Goal: Information Seeking & Learning: Learn about a topic

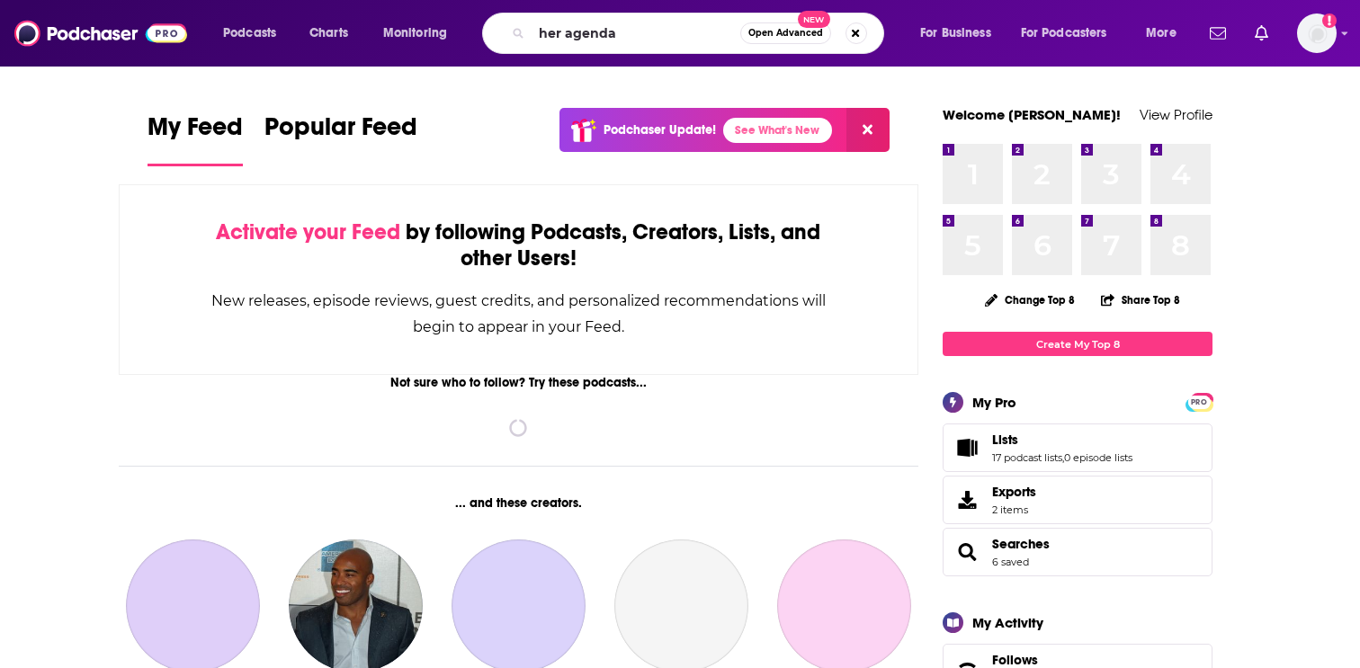
type input "her agenda"
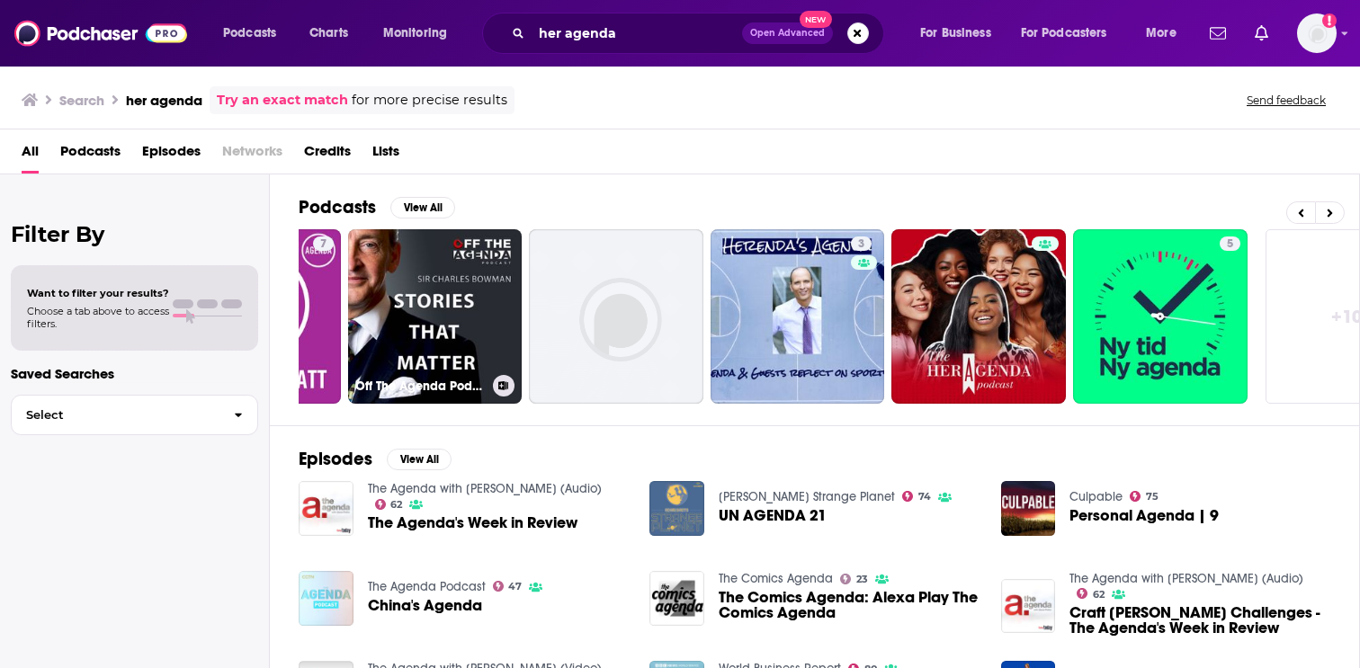
scroll to position [0, 505]
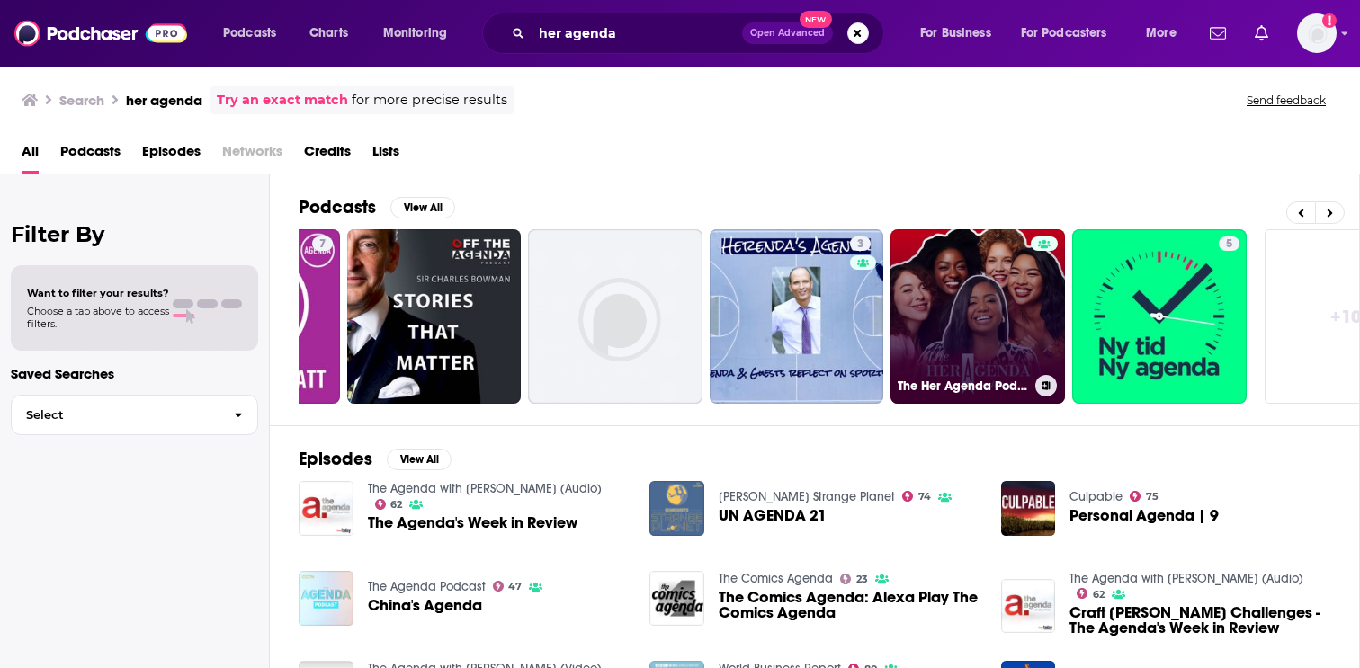
click at [986, 293] on link "The Her Agenda Podcast" at bounding box center [977, 316] width 174 height 174
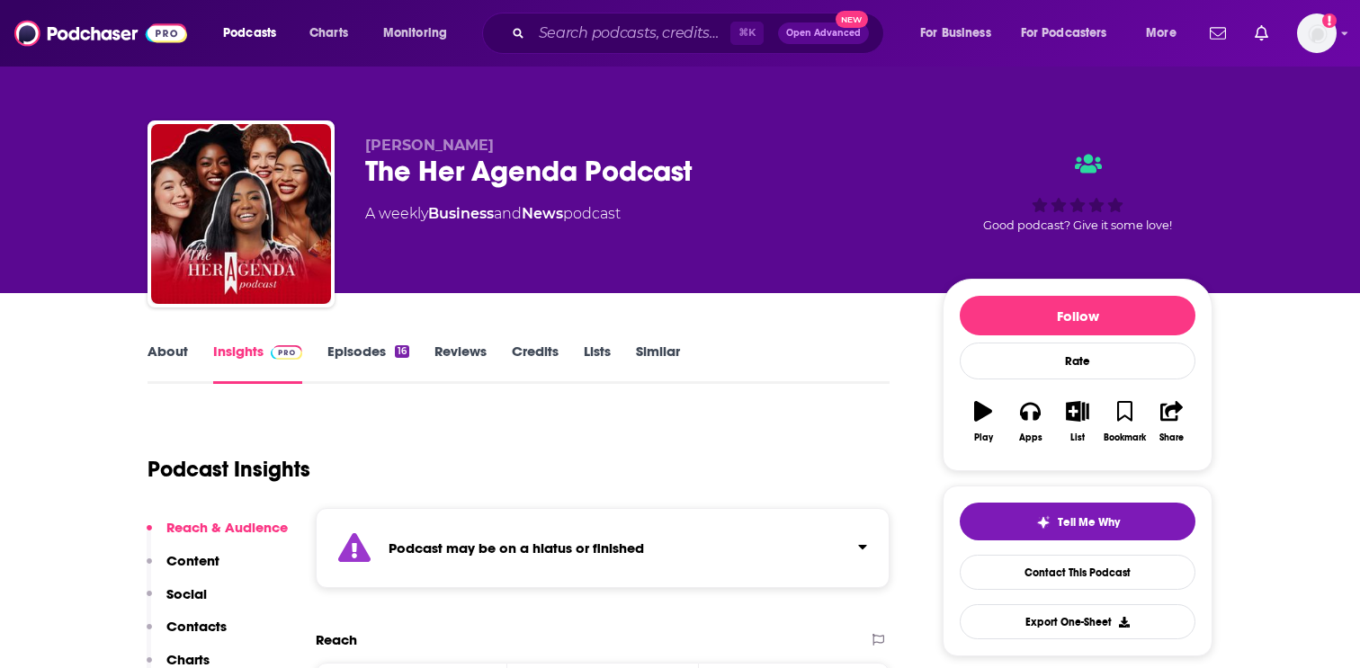
click at [181, 361] on link "About" at bounding box center [168, 363] width 40 height 41
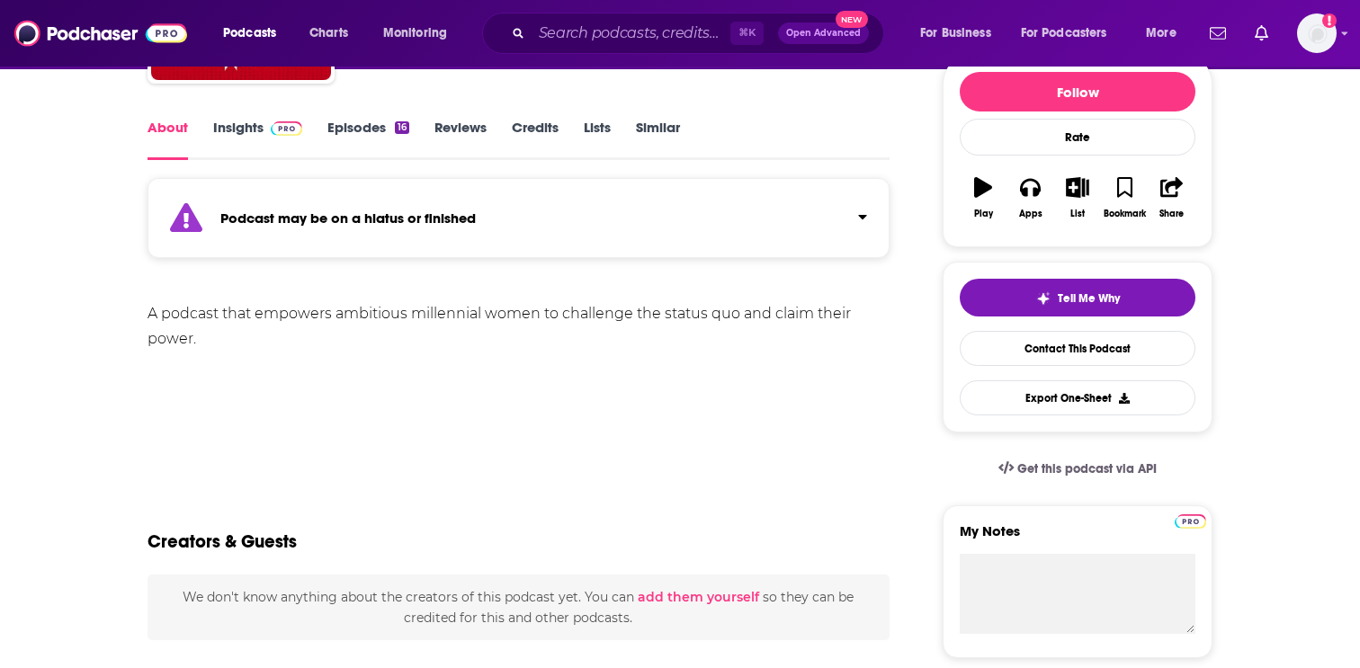
scroll to position [227, 0]
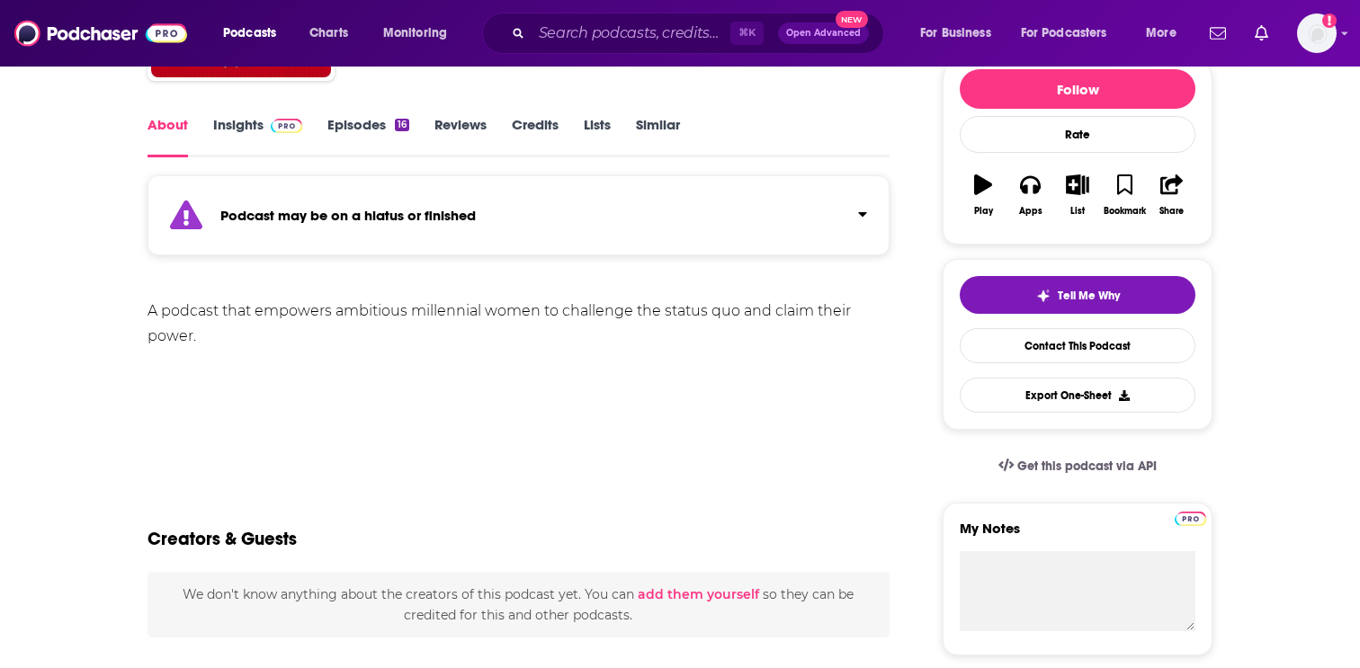
click at [353, 132] on link "Episodes 16" at bounding box center [368, 136] width 82 height 41
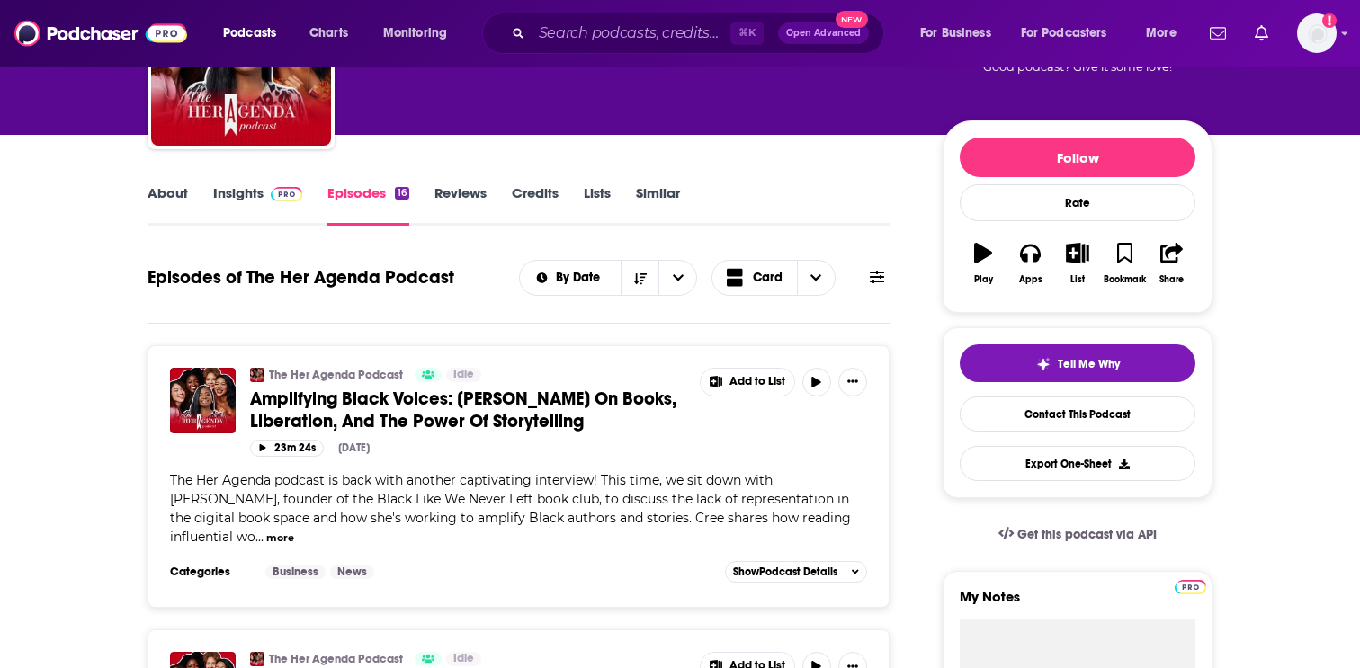
scroll to position [159, 0]
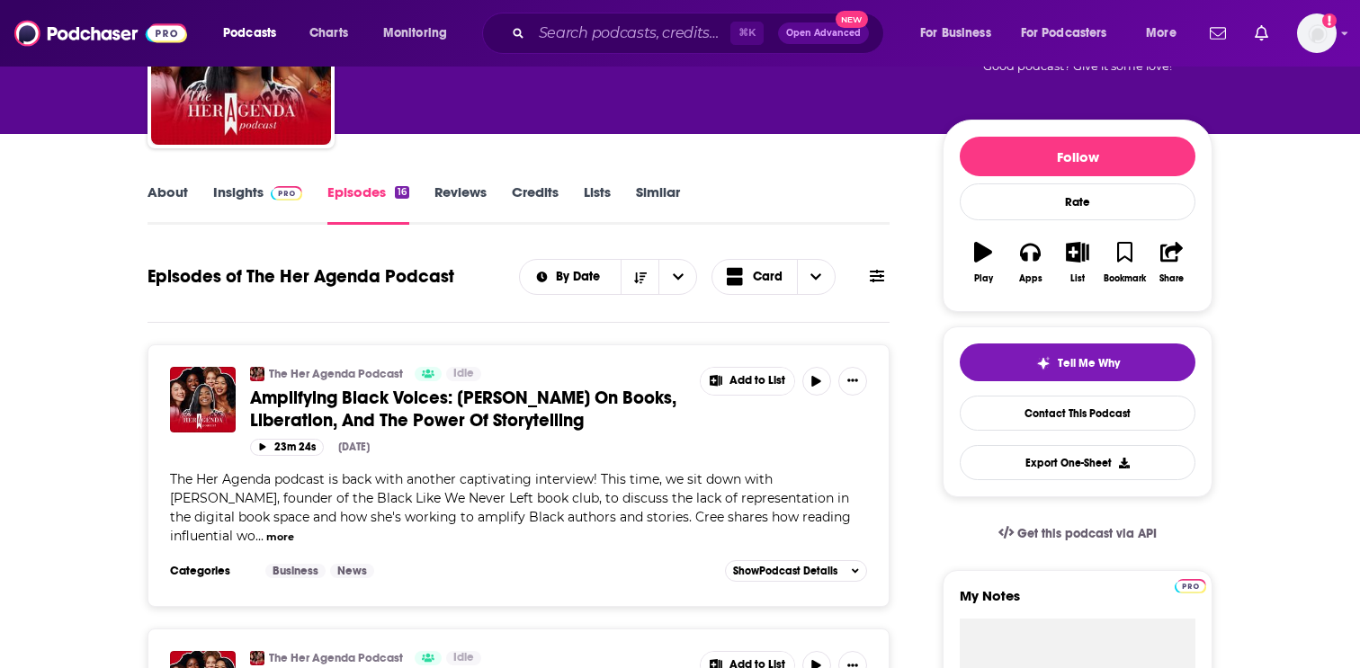
click at [286, 202] on link "Insights" at bounding box center [257, 203] width 89 height 41
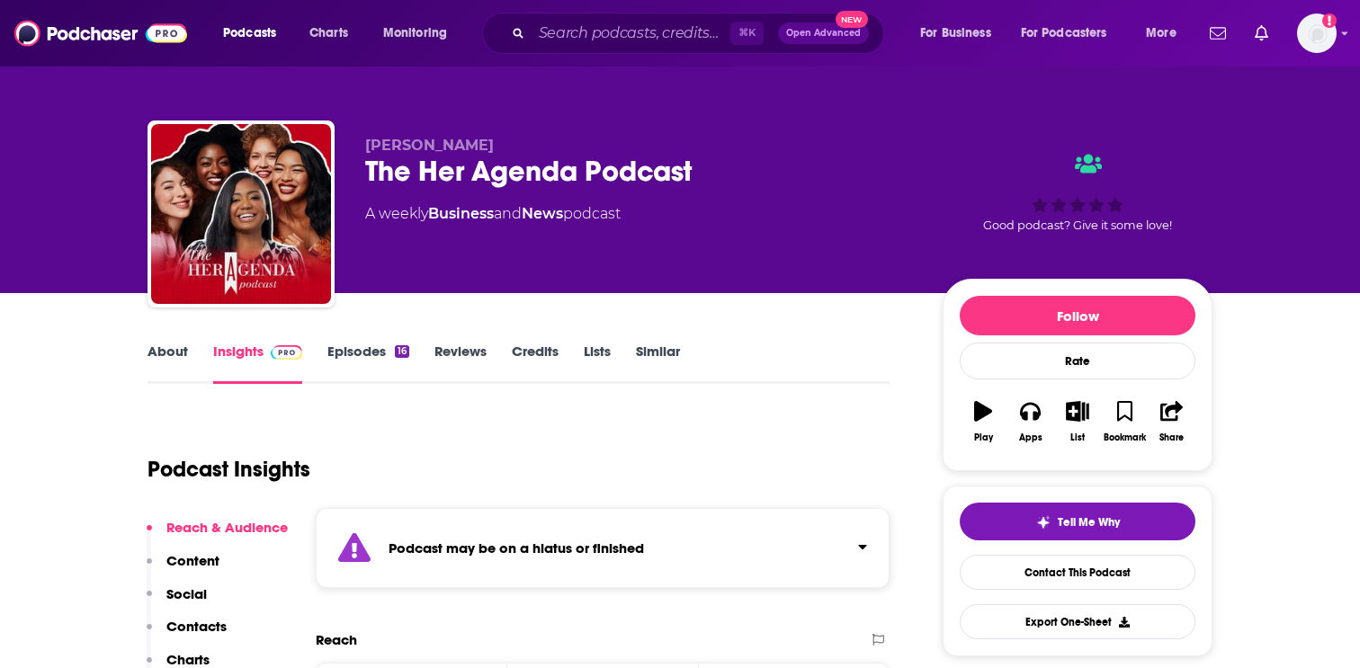
click at [632, 562] on div "Podcast may be on a hiatus or finished" at bounding box center [603, 548] width 574 height 80
click at [631, 560] on div "Podcast may be on a hiatus or finished This podcast hasn't released an episode …" at bounding box center [579, 558] width 381 height 55
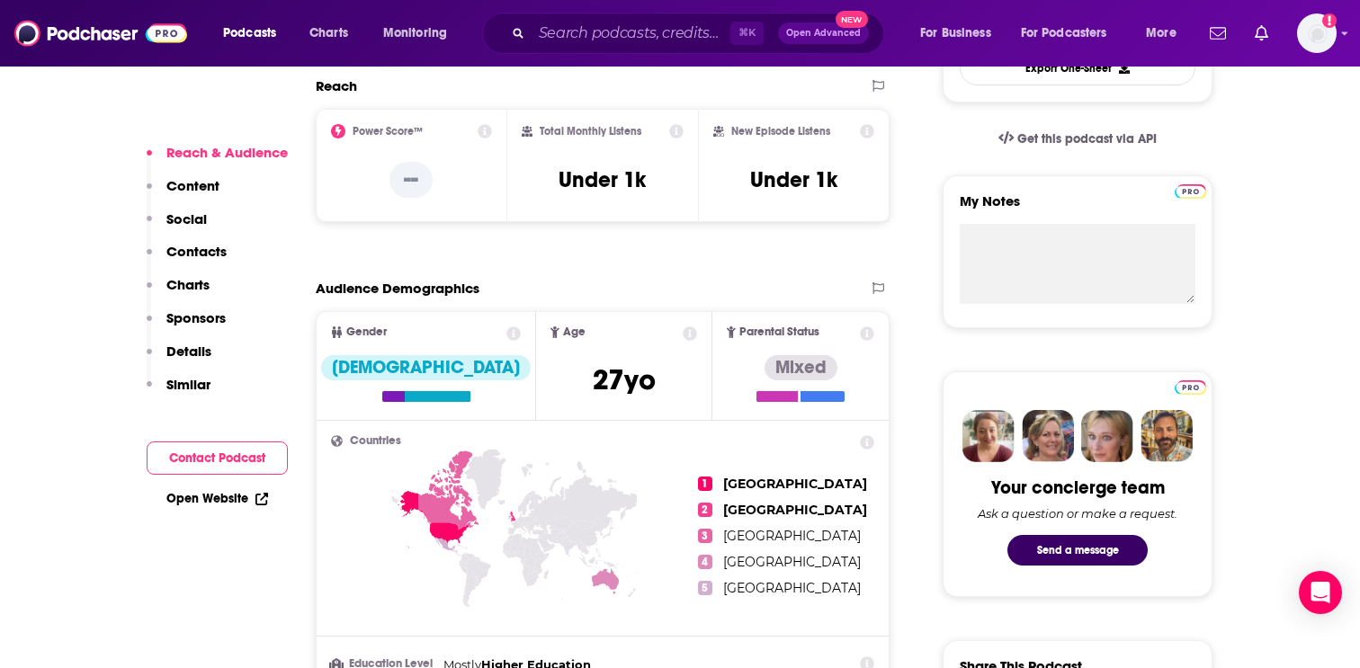
scroll to position [561, 0]
